Goal: Communication & Community: Share content

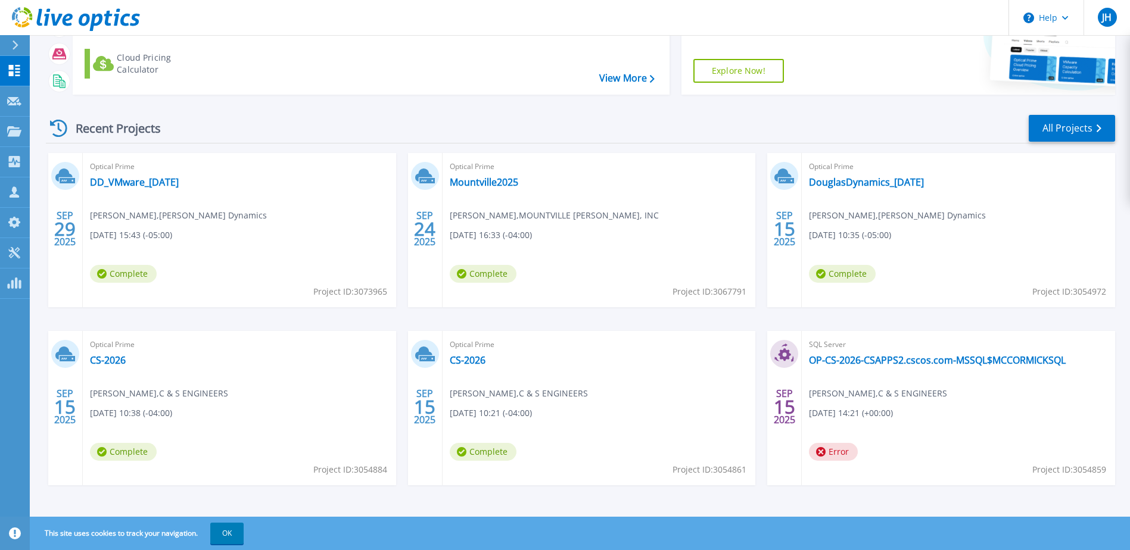
scroll to position [110, 0]
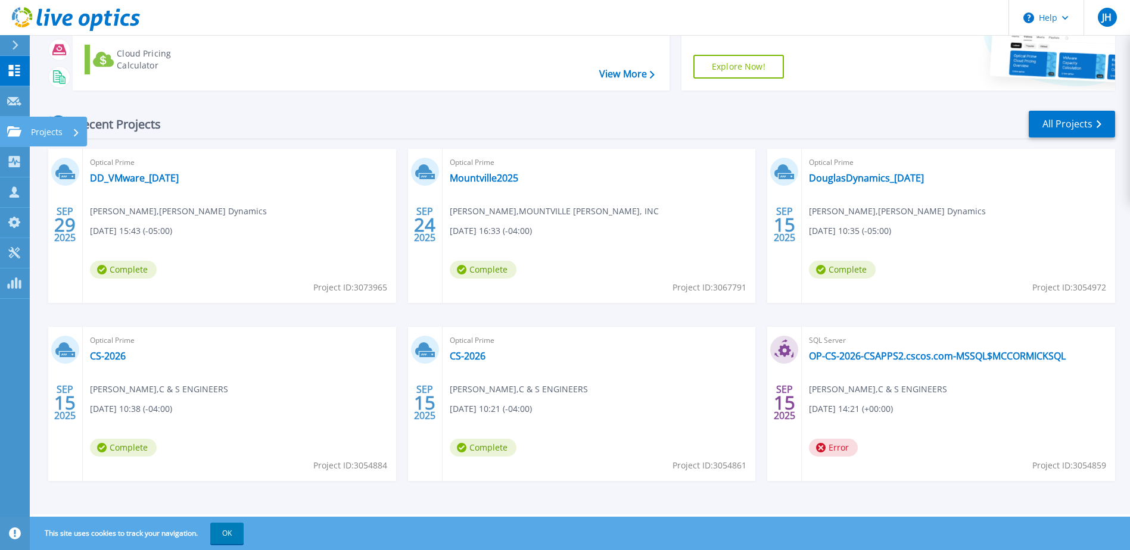
click at [10, 132] on icon at bounding box center [14, 131] width 14 height 10
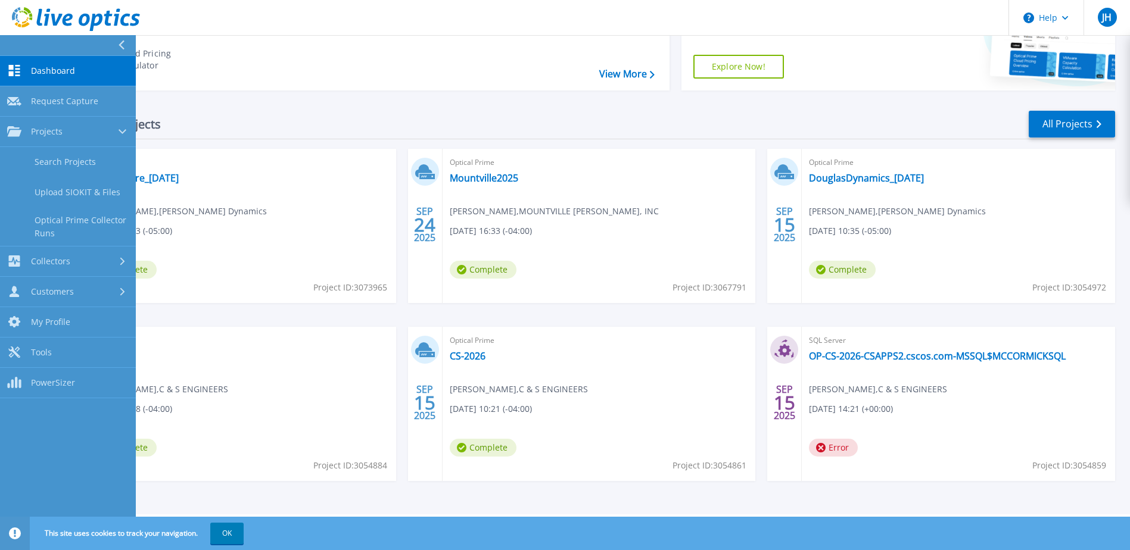
click at [278, 180] on div "Optical Prime DD_VMware_2025-09-22 Jake Yogerst , Douglas Dynamics 09/29/2025, …" at bounding box center [239, 226] width 313 height 154
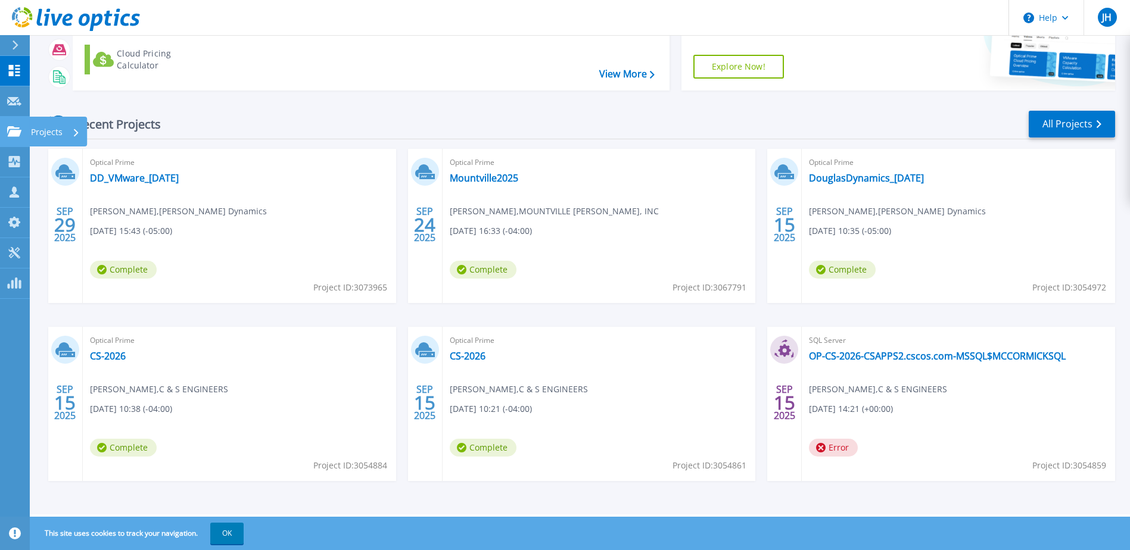
click at [21, 134] on icon at bounding box center [14, 131] width 14 height 10
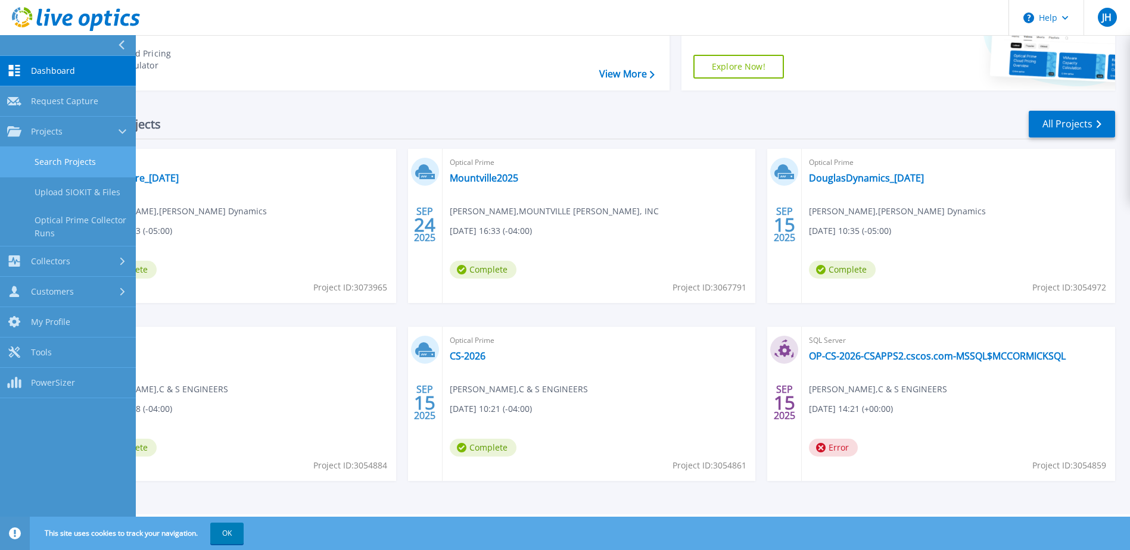
click at [94, 164] on link "Search Projects" at bounding box center [68, 162] width 136 height 30
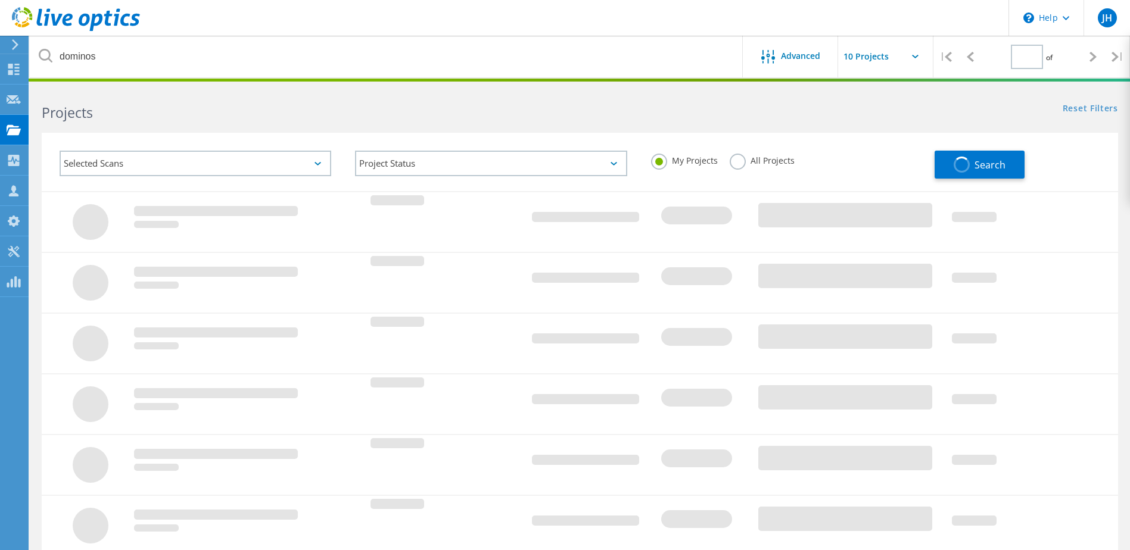
type input "1"
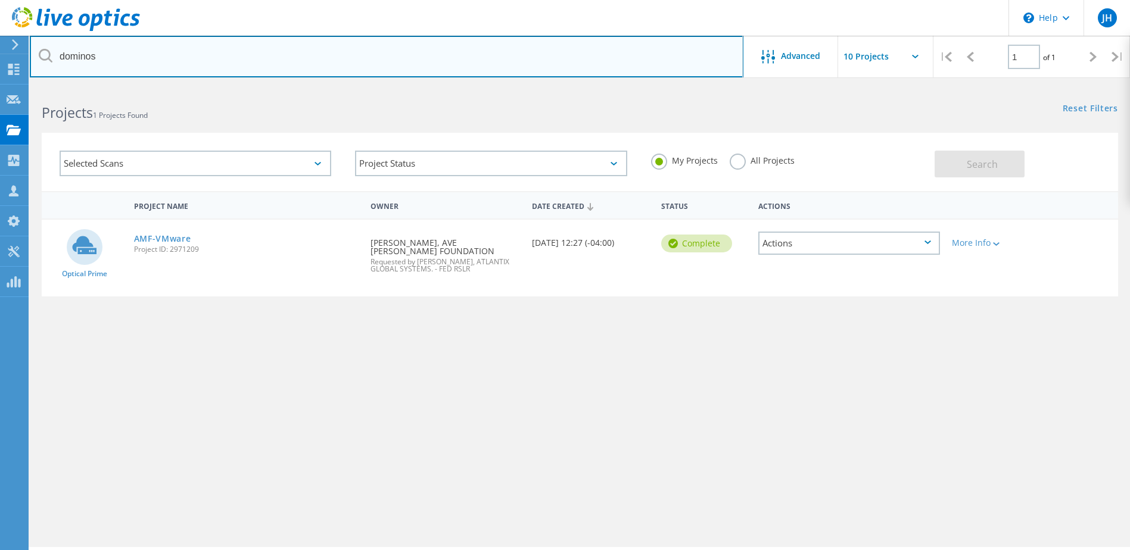
click at [223, 55] on input "dominos" at bounding box center [387, 57] width 714 height 42
click at [222, 55] on input "dominos" at bounding box center [387, 57] width 714 height 42
type input "community"
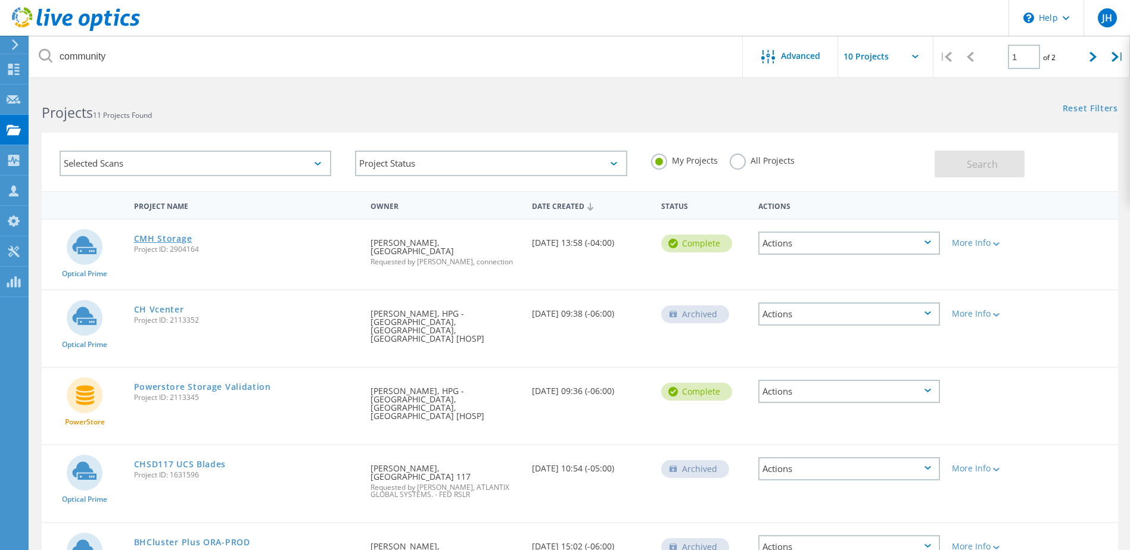
click at [163, 238] on link "CMH Storage" at bounding box center [163, 239] width 58 height 8
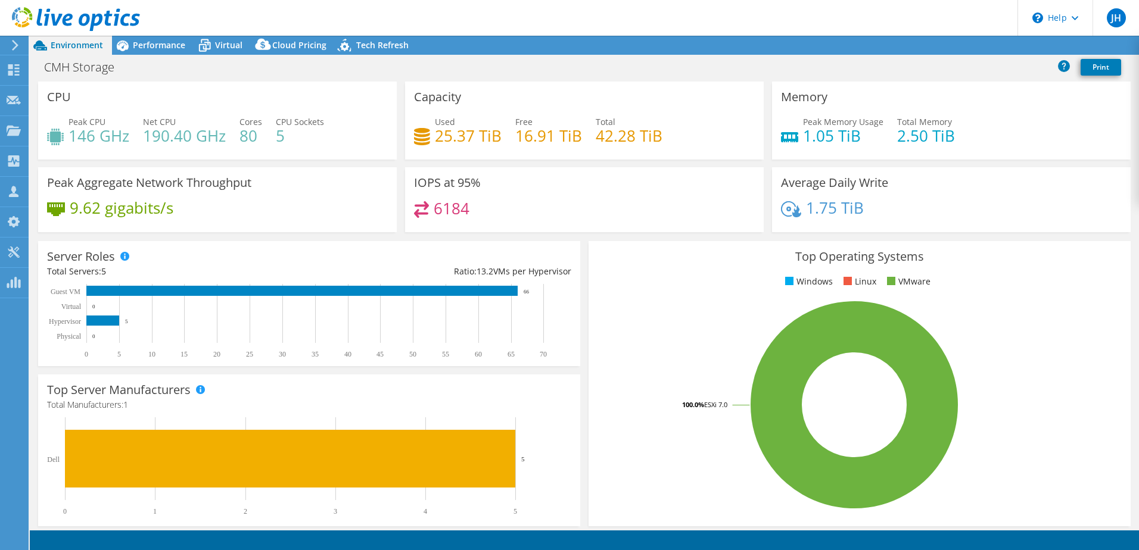
select select "USD"
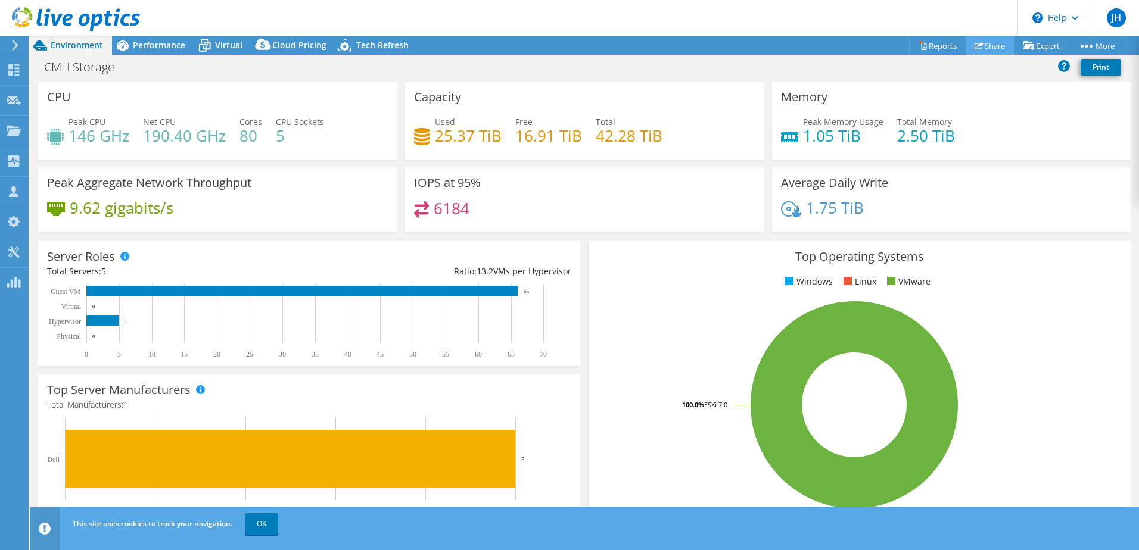
click at [979, 49] on link "Share" at bounding box center [990, 45] width 49 height 18
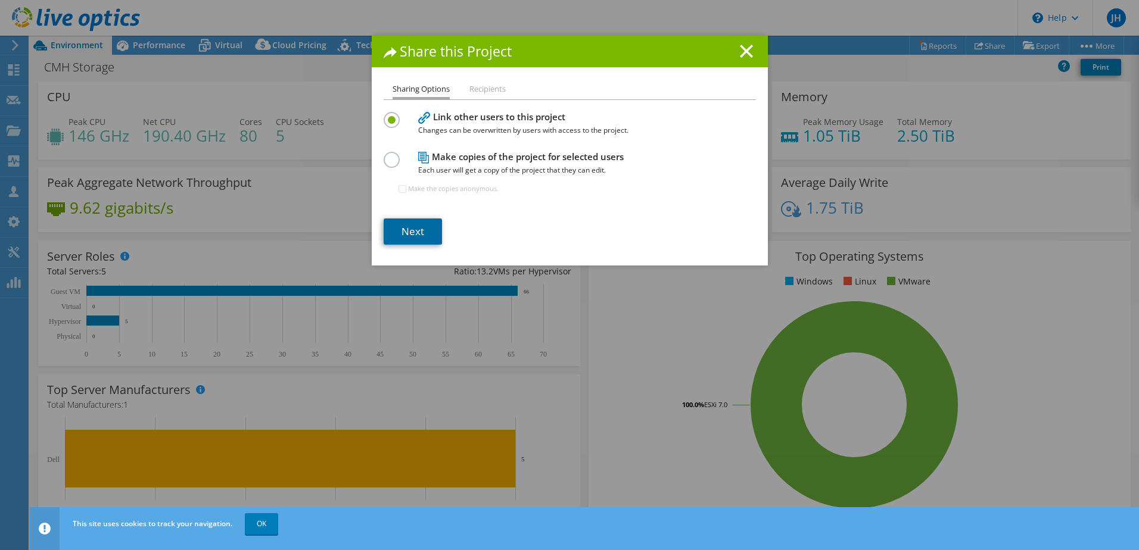
click at [418, 236] on link "Next" at bounding box center [413, 232] width 58 height 26
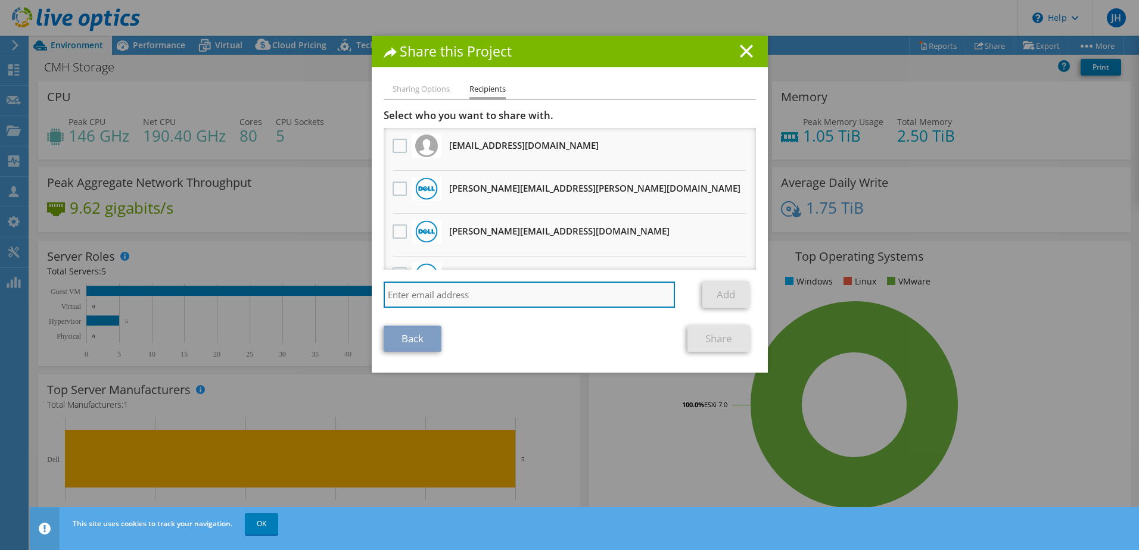
click at [432, 292] on input "search" at bounding box center [530, 295] width 292 height 26
paste input "913194"
type input "913194"
click at [472, 293] on input "search" at bounding box center [530, 295] width 292 height 26
paste input "[PERSON_NAME][EMAIL_ADDRESS][PERSON_NAME][DOMAIN_NAME]"
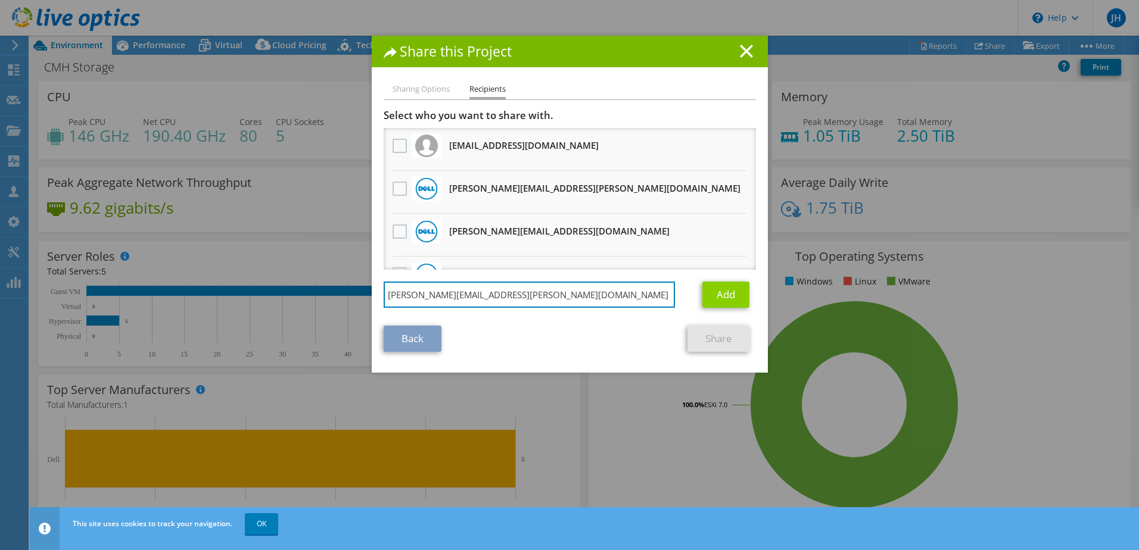
type input "[PERSON_NAME][EMAIL_ADDRESS][PERSON_NAME][DOMAIN_NAME]"
click at [716, 297] on link "Add" at bounding box center [725, 295] width 47 height 26
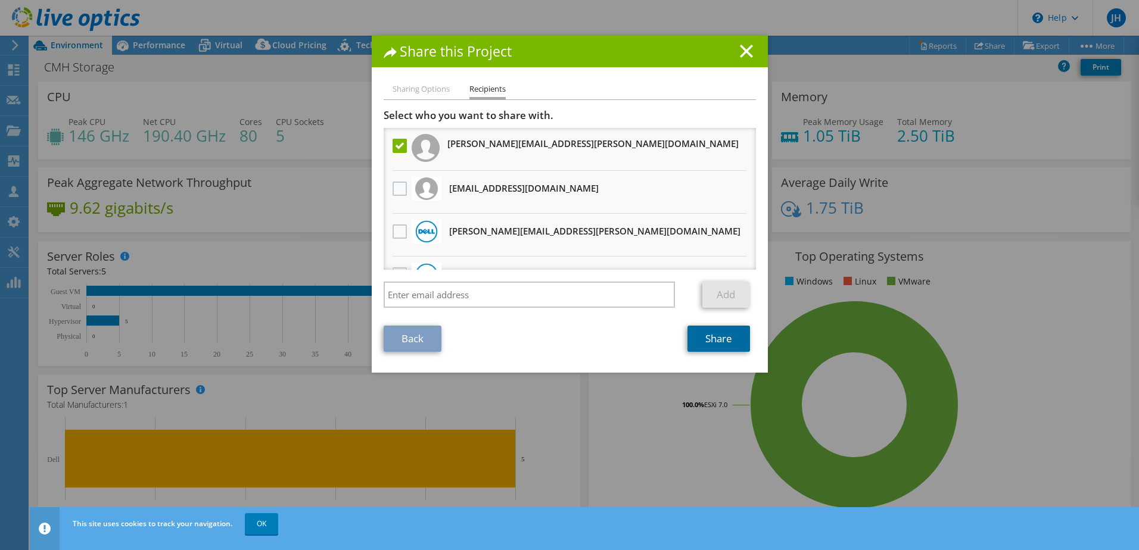
click at [709, 338] on link "Share" at bounding box center [718, 339] width 63 height 26
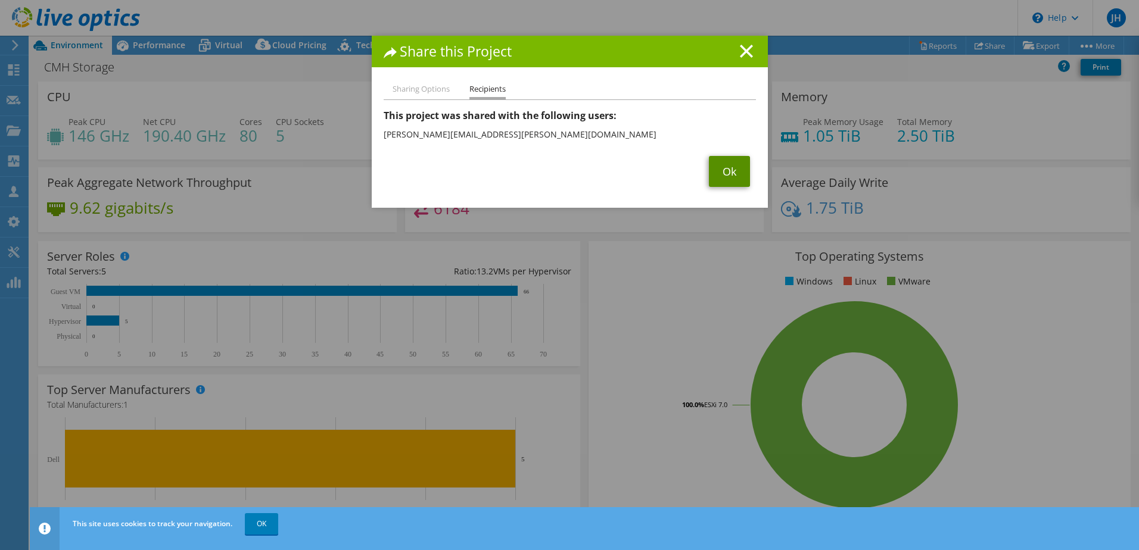
click at [725, 170] on link "Ok" at bounding box center [729, 171] width 41 height 31
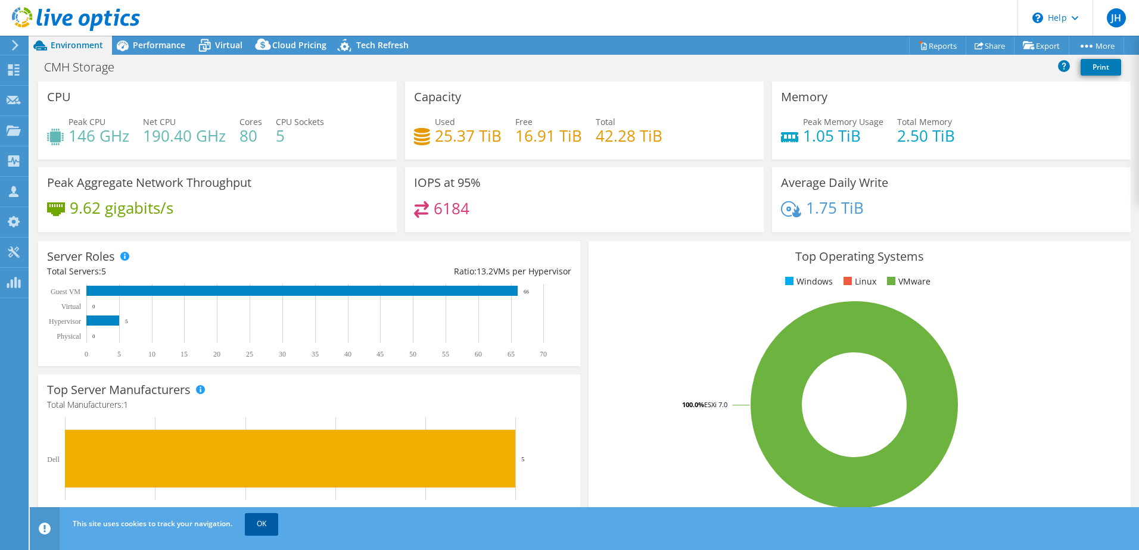
drag, startPoint x: 267, startPoint y: 530, endPoint x: 261, endPoint y: 521, distance: 11.1
click at [267, 530] on link "OK" at bounding box center [261, 523] width 33 height 21
